Goal: Task Accomplishment & Management: Manage account settings

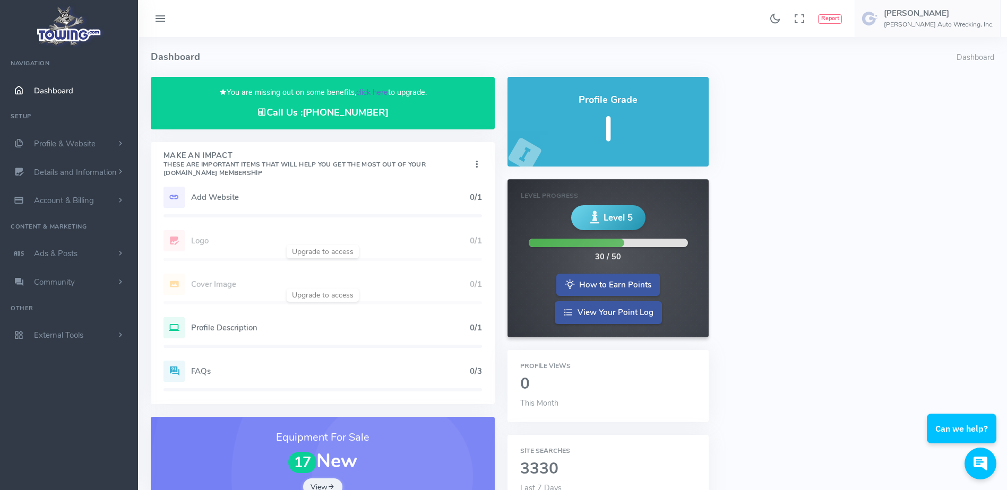
click at [376, 93] on link "click here" at bounding box center [372, 92] width 32 height 11
click at [366, 88] on link "click here" at bounding box center [372, 92] width 32 height 11
